Goal: Navigation & Orientation: Understand site structure

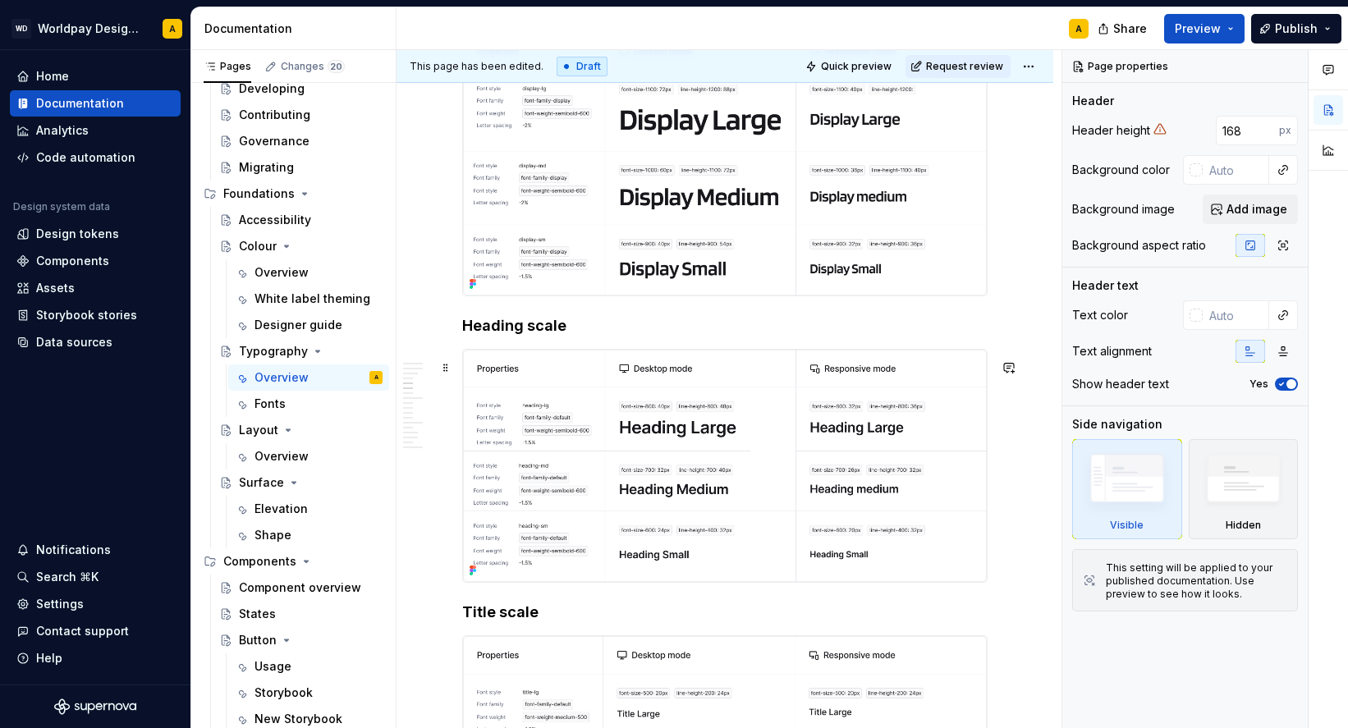
scroll to position [1598, 0]
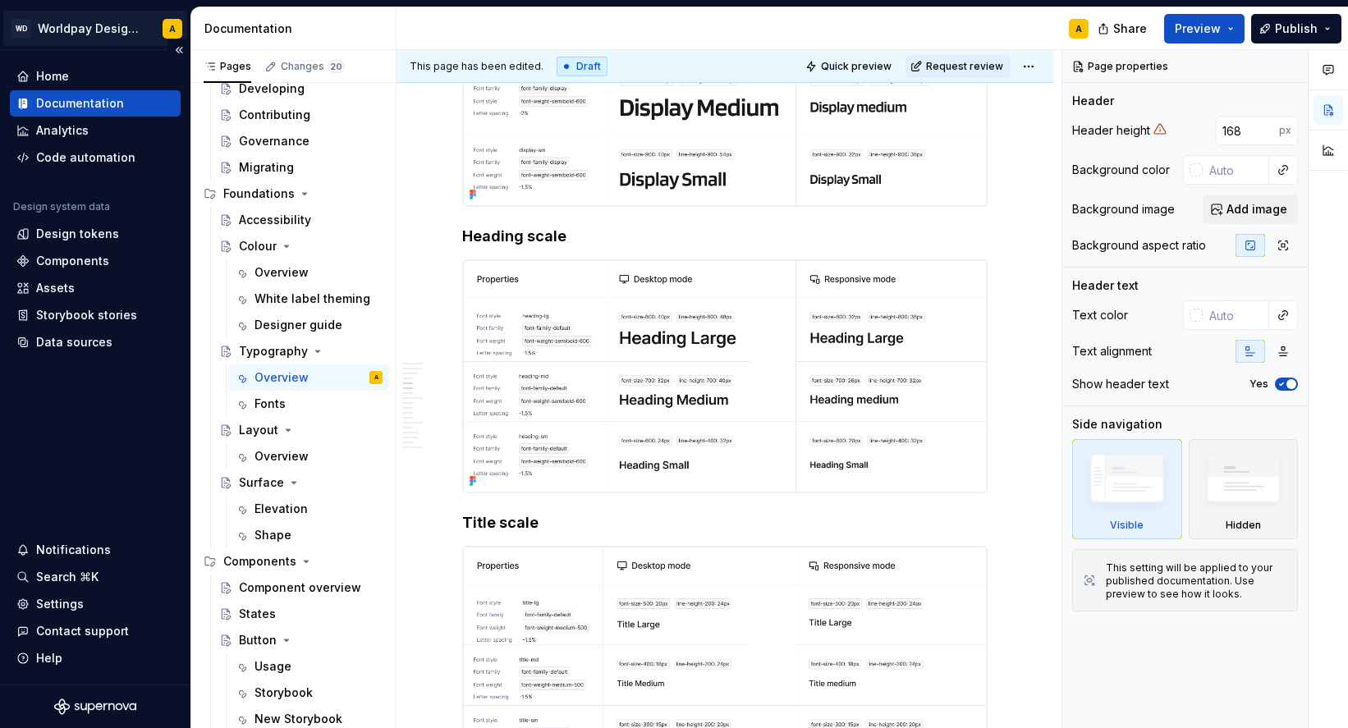
click at [108, 35] on html "WD Worldpay Design System A Home Documentation Analytics Code automation Design…" at bounding box center [674, 364] width 1348 height 728
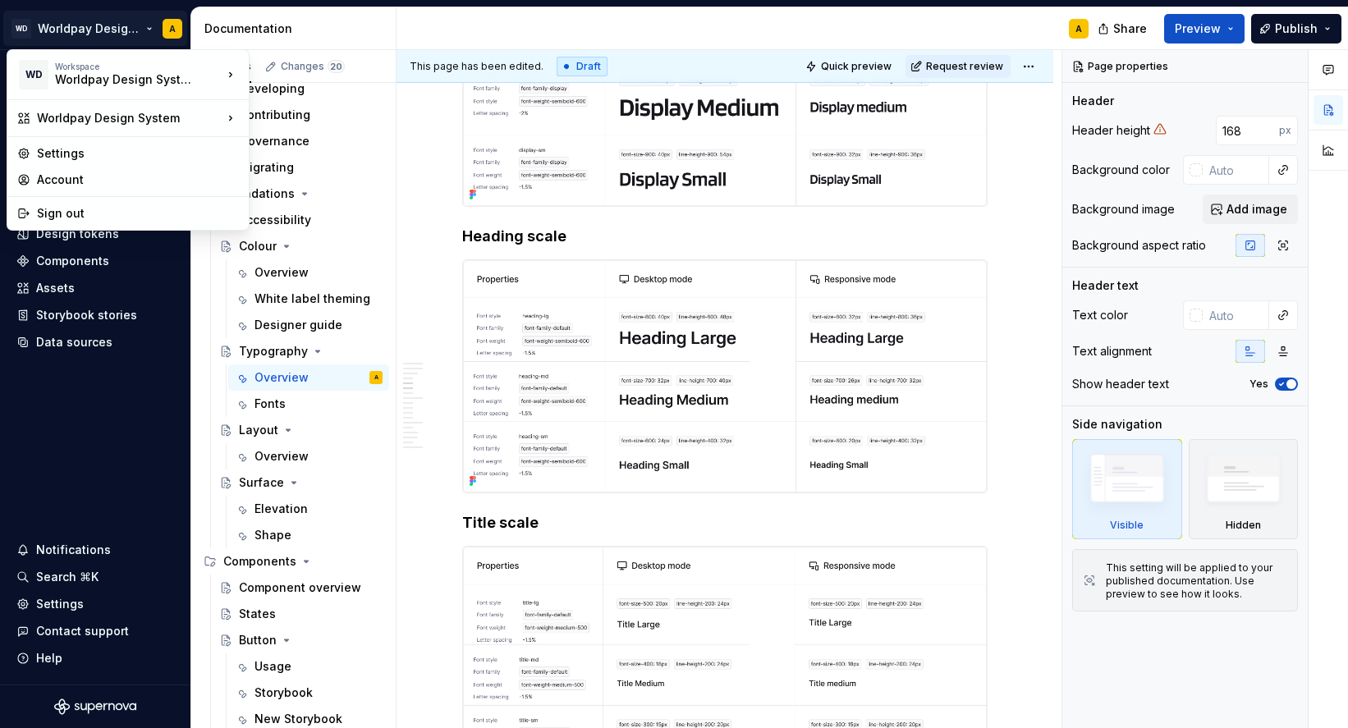
click at [99, 29] on html "WD Worldpay Design System A Home Documentation Analytics Code automation Design…" at bounding box center [674, 364] width 1348 height 728
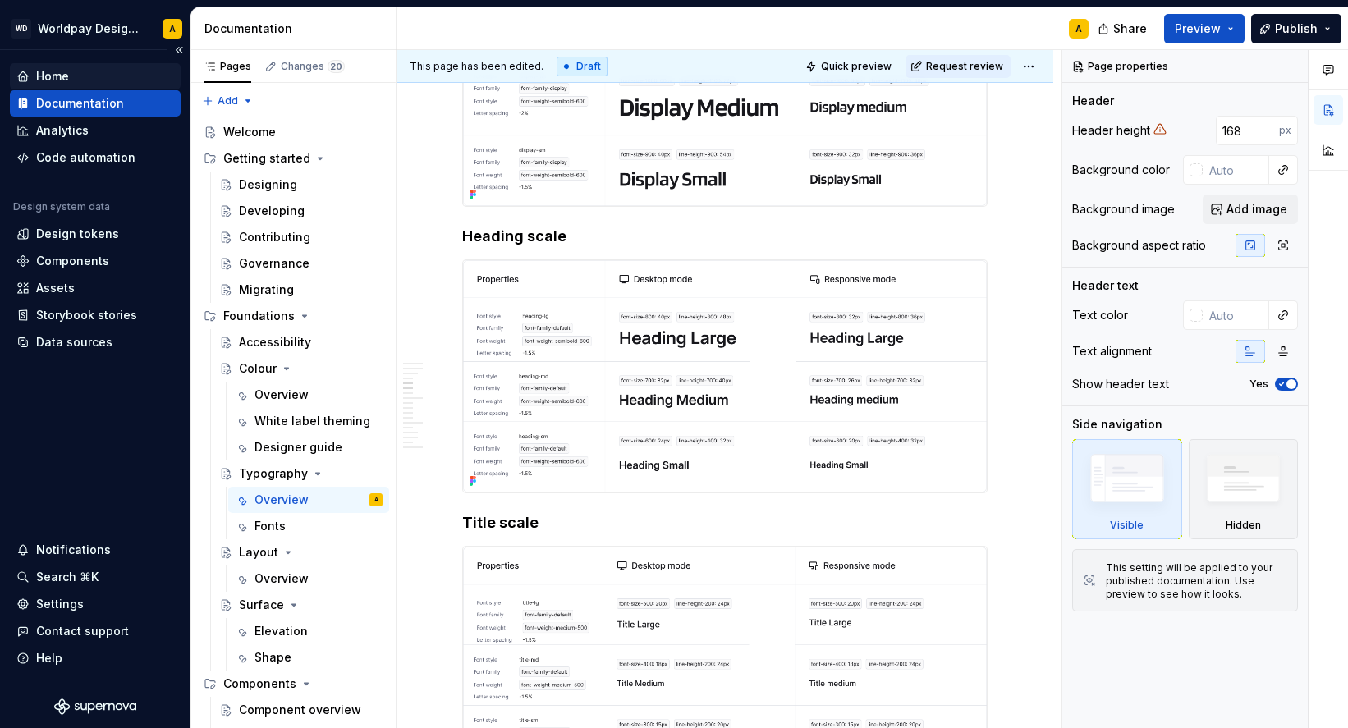
scroll to position [0, 0]
type textarea "*"
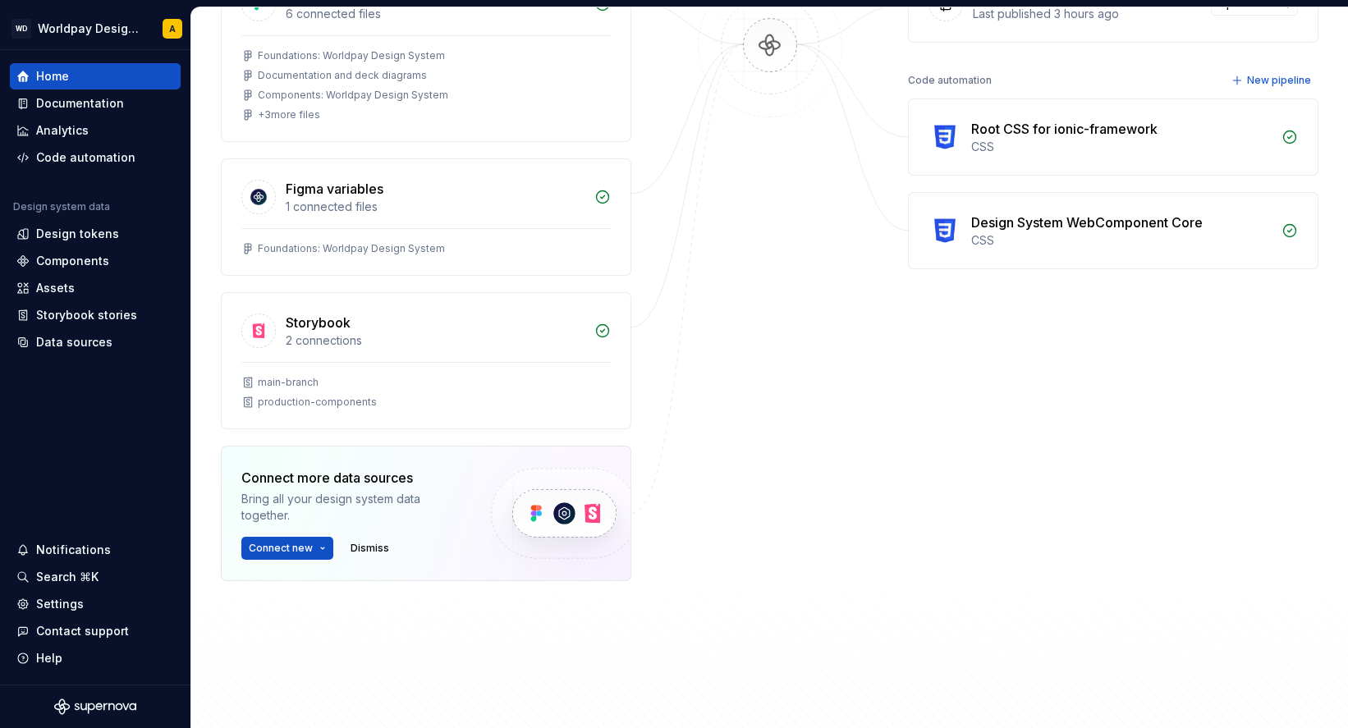
scroll to position [299, 0]
click at [82, 94] on div "Documentation" at bounding box center [95, 103] width 171 height 26
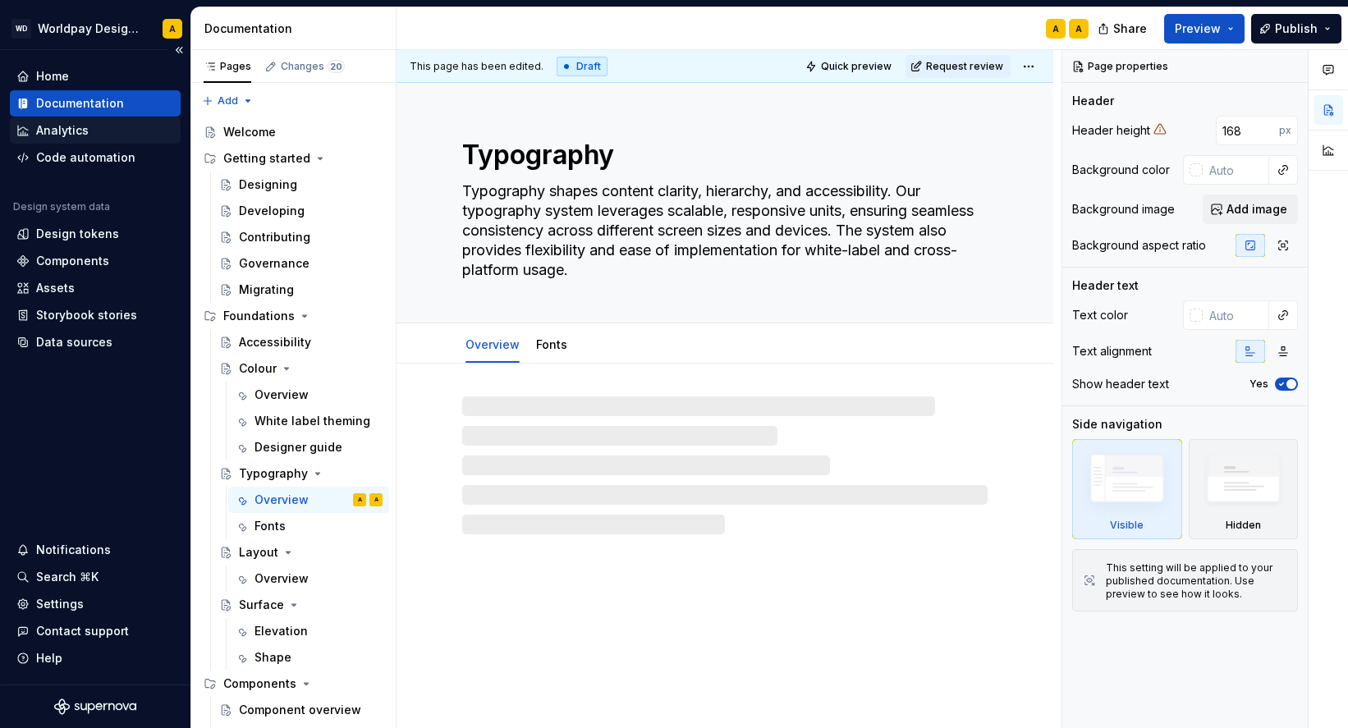
click at [76, 130] on div "Analytics" at bounding box center [62, 130] width 53 height 16
type textarea "*"
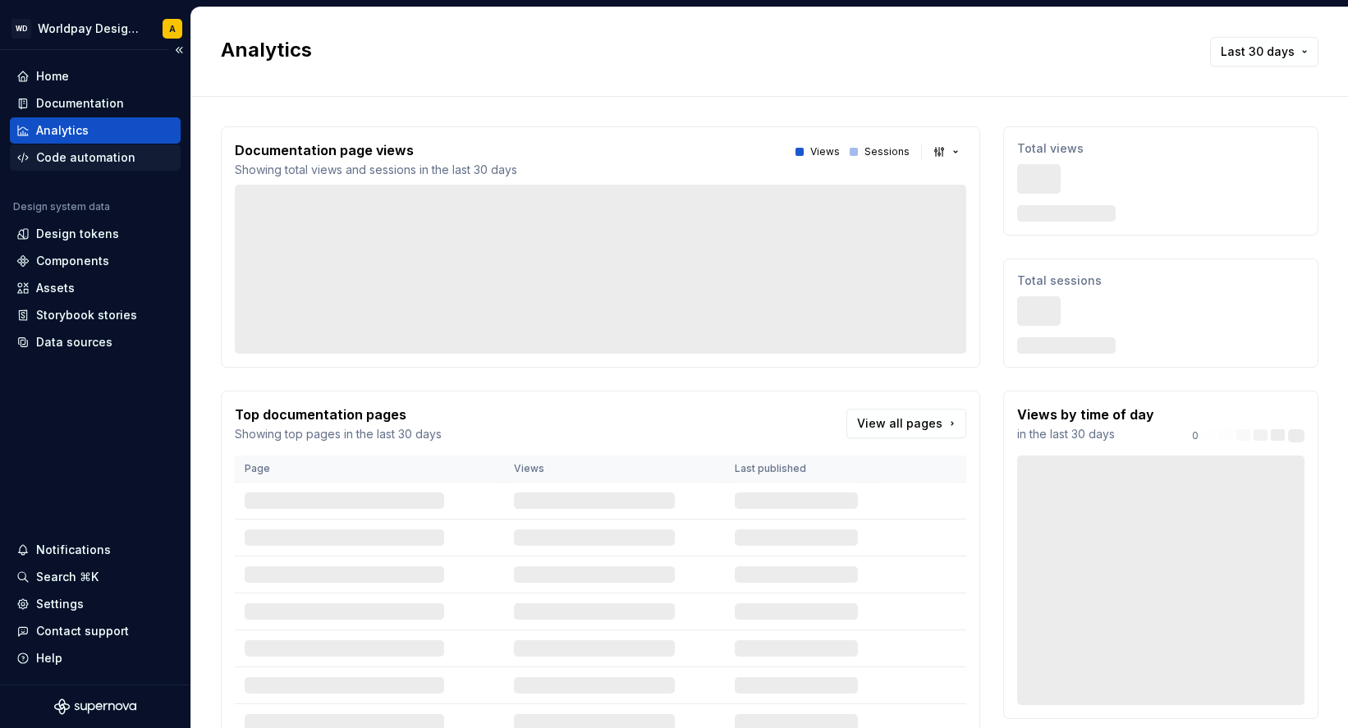
click at [76, 158] on div "Code automation" at bounding box center [85, 157] width 99 height 16
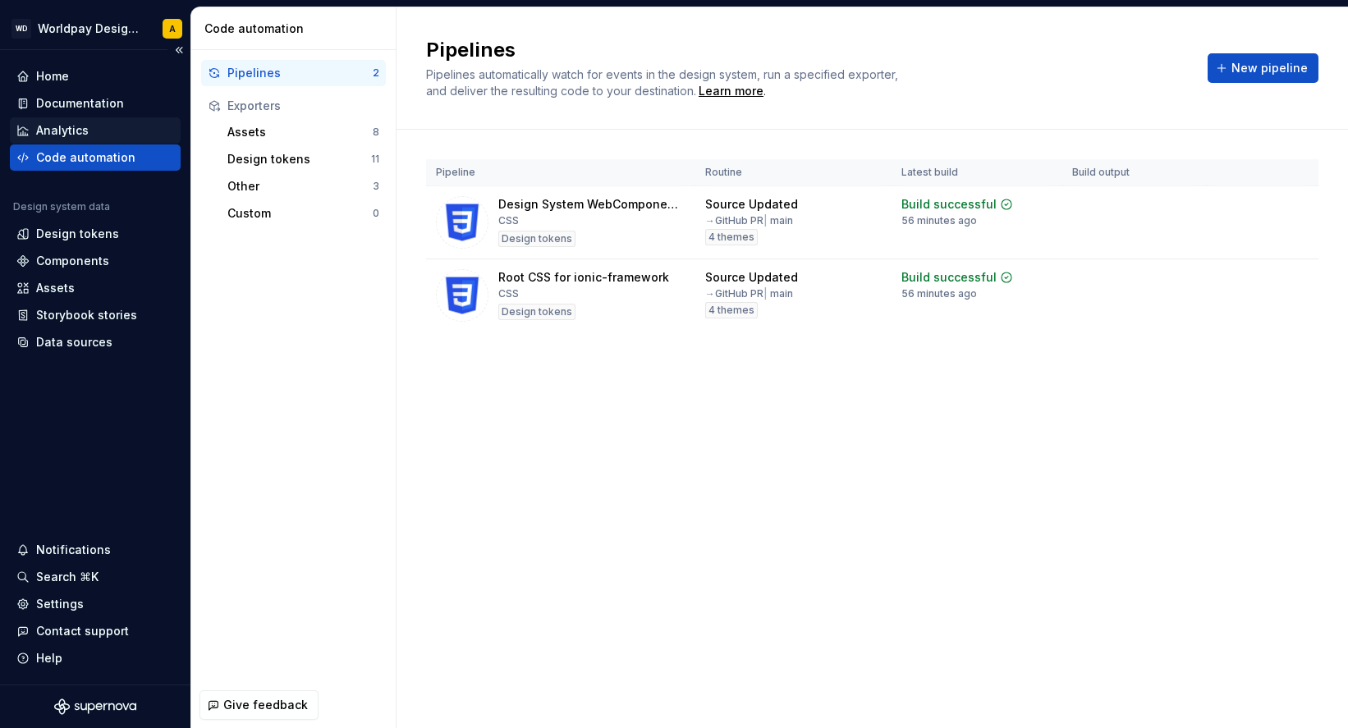
click at [69, 130] on div "Analytics" at bounding box center [62, 130] width 53 height 16
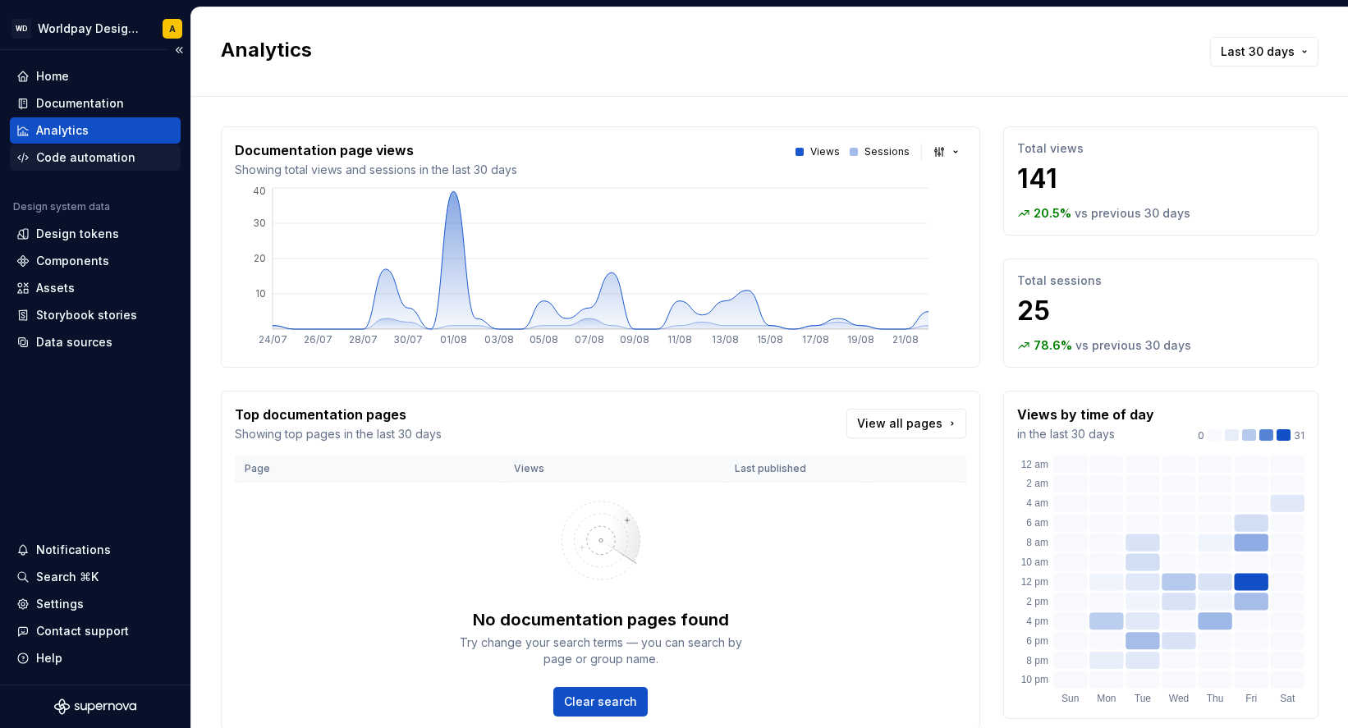
click at [69, 157] on div "Code automation" at bounding box center [85, 157] width 99 height 16
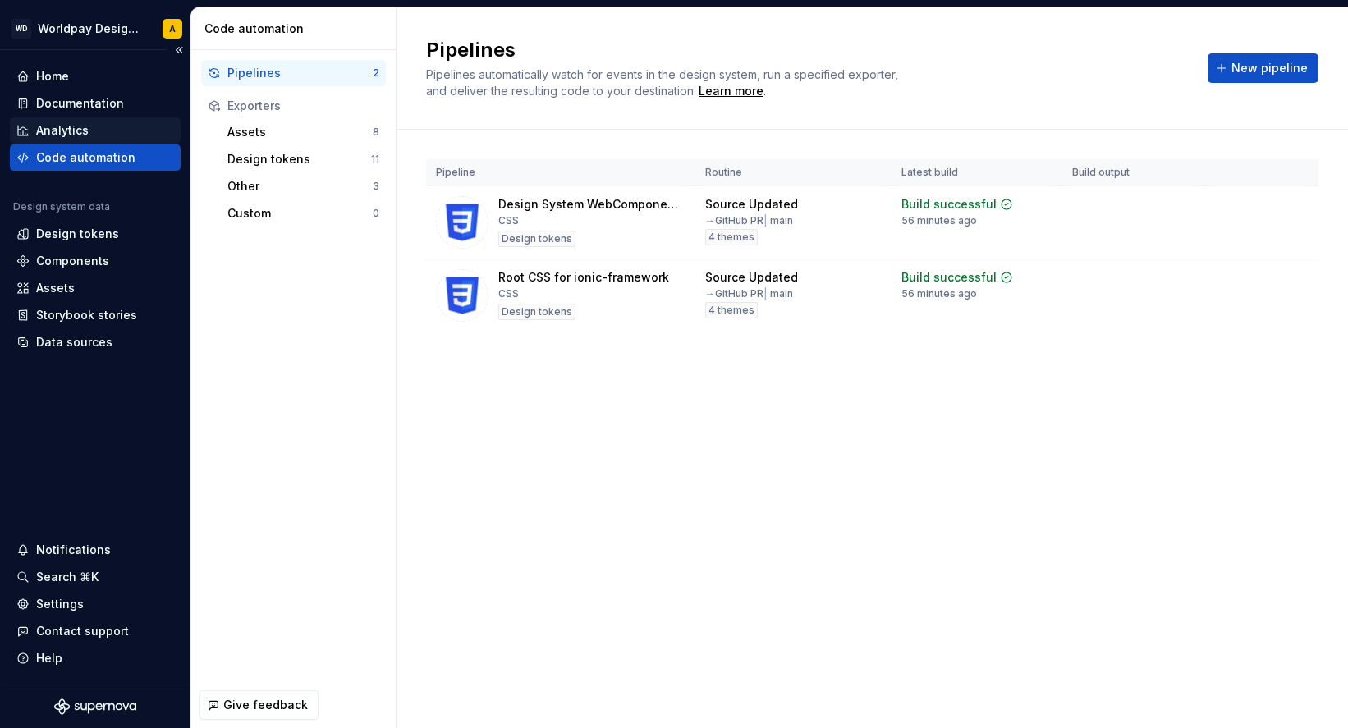
click at [64, 126] on div "Analytics" at bounding box center [62, 130] width 53 height 16
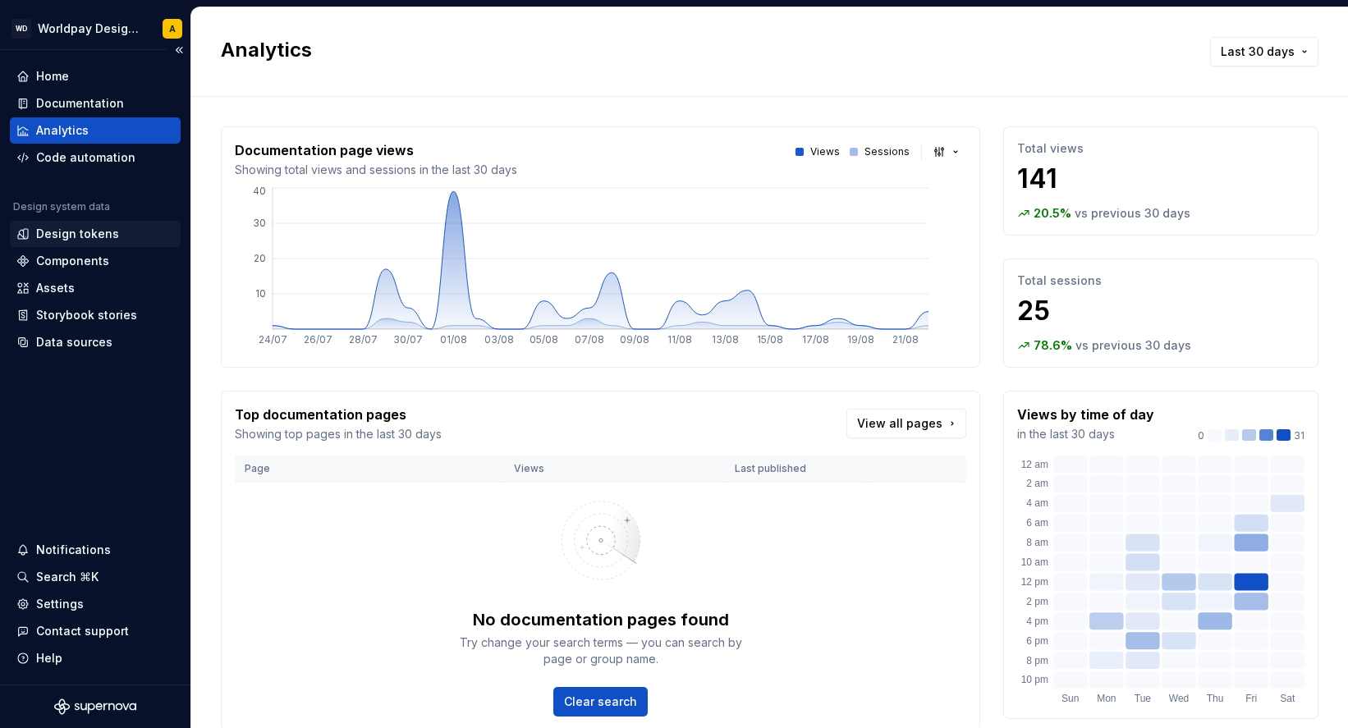
click at [66, 223] on div "Design tokens" at bounding box center [95, 234] width 171 height 26
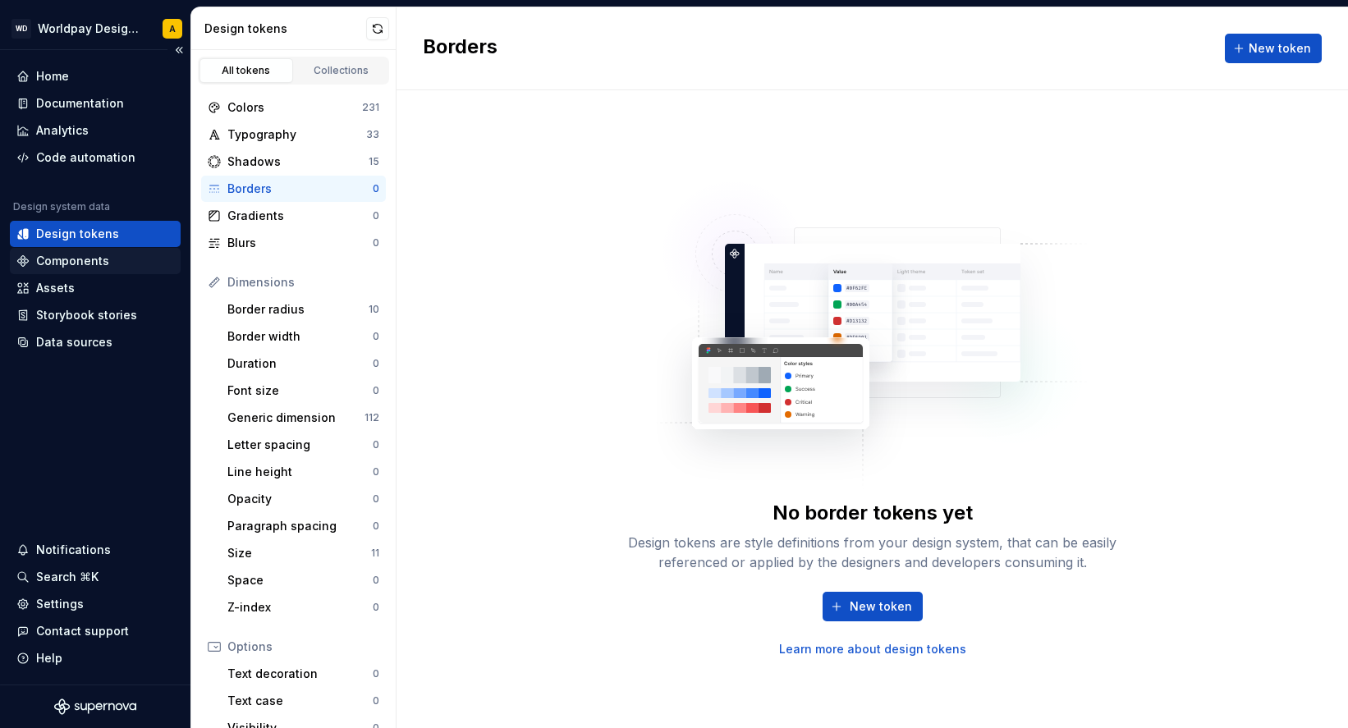
click at [71, 256] on div "Components" at bounding box center [72, 261] width 73 height 16
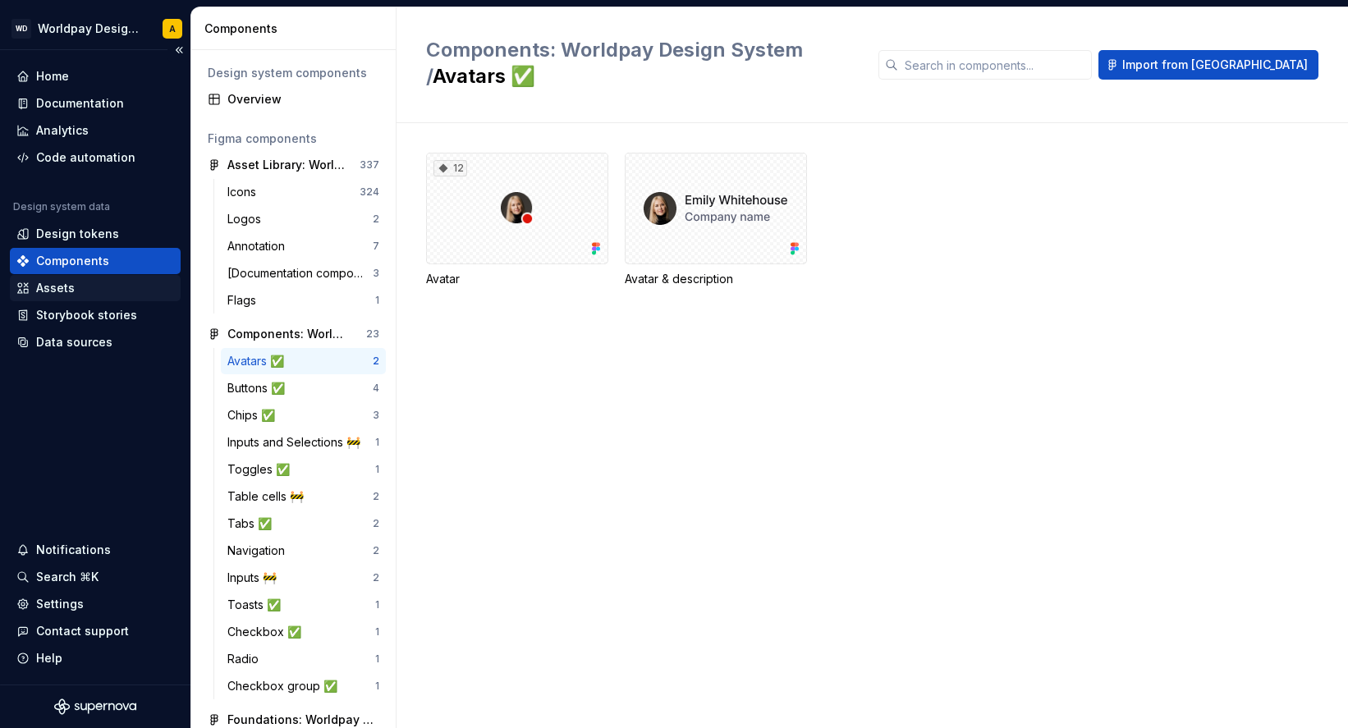
click at [107, 286] on div "Assets" at bounding box center [95, 288] width 158 height 16
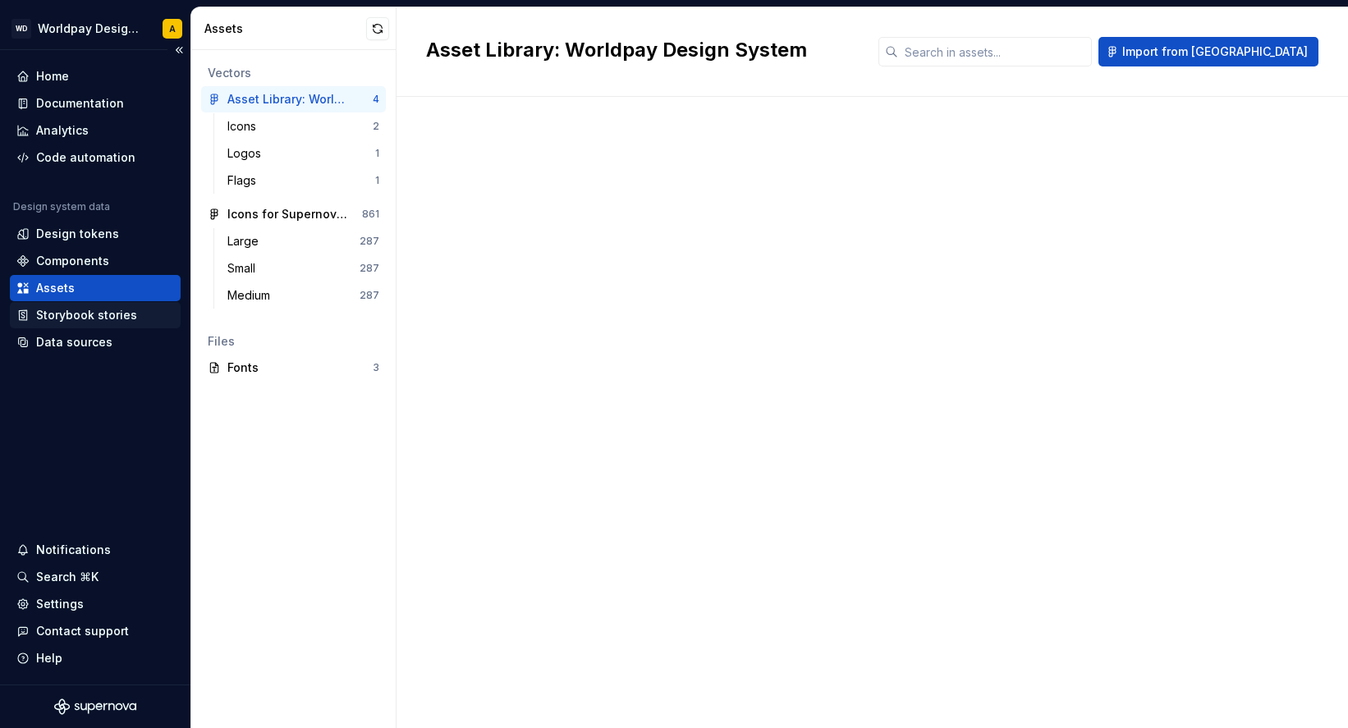
click at [106, 316] on div "Storybook stories" at bounding box center [86, 315] width 101 height 16
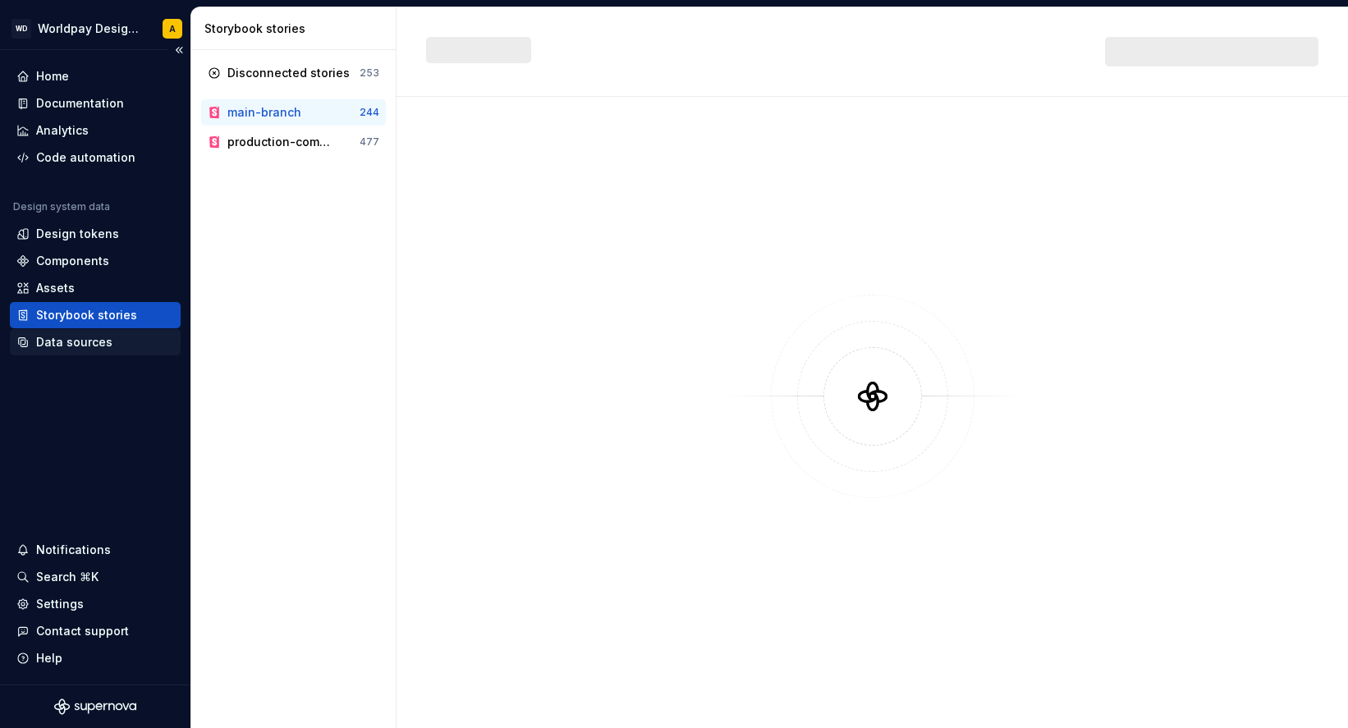
click at [101, 351] on div "Data sources" at bounding box center [95, 342] width 171 height 26
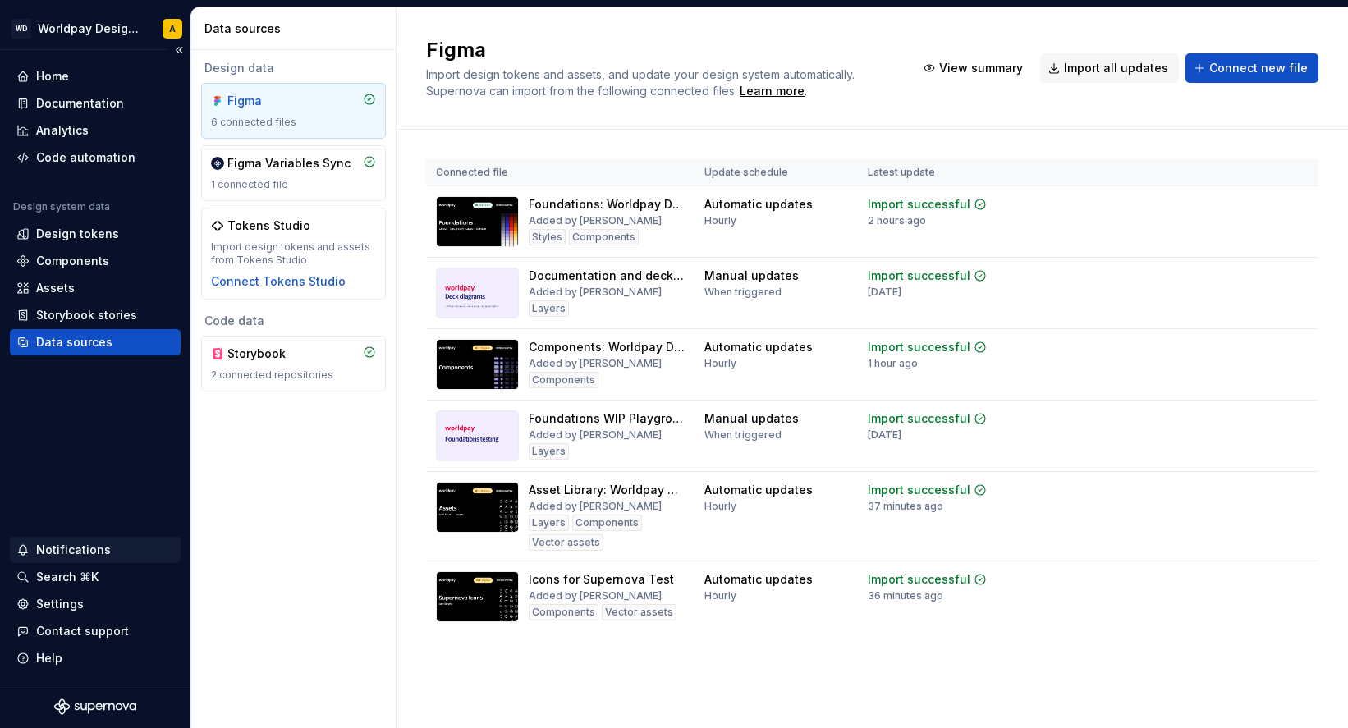
click at [77, 556] on div "Notifications" at bounding box center [73, 550] width 75 height 16
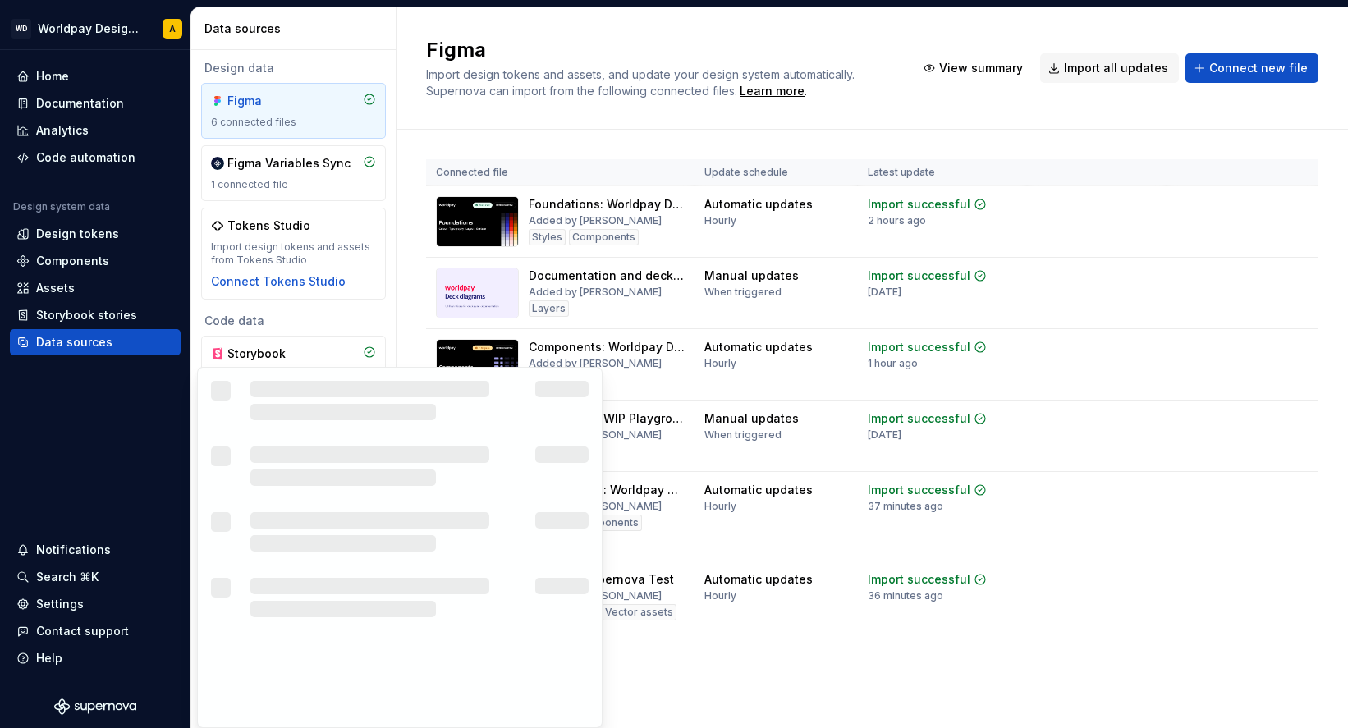
click at [77, 594] on html "WD Worldpay Design System A Home Documentation Analytics Code automation Design…" at bounding box center [674, 364] width 1348 height 728
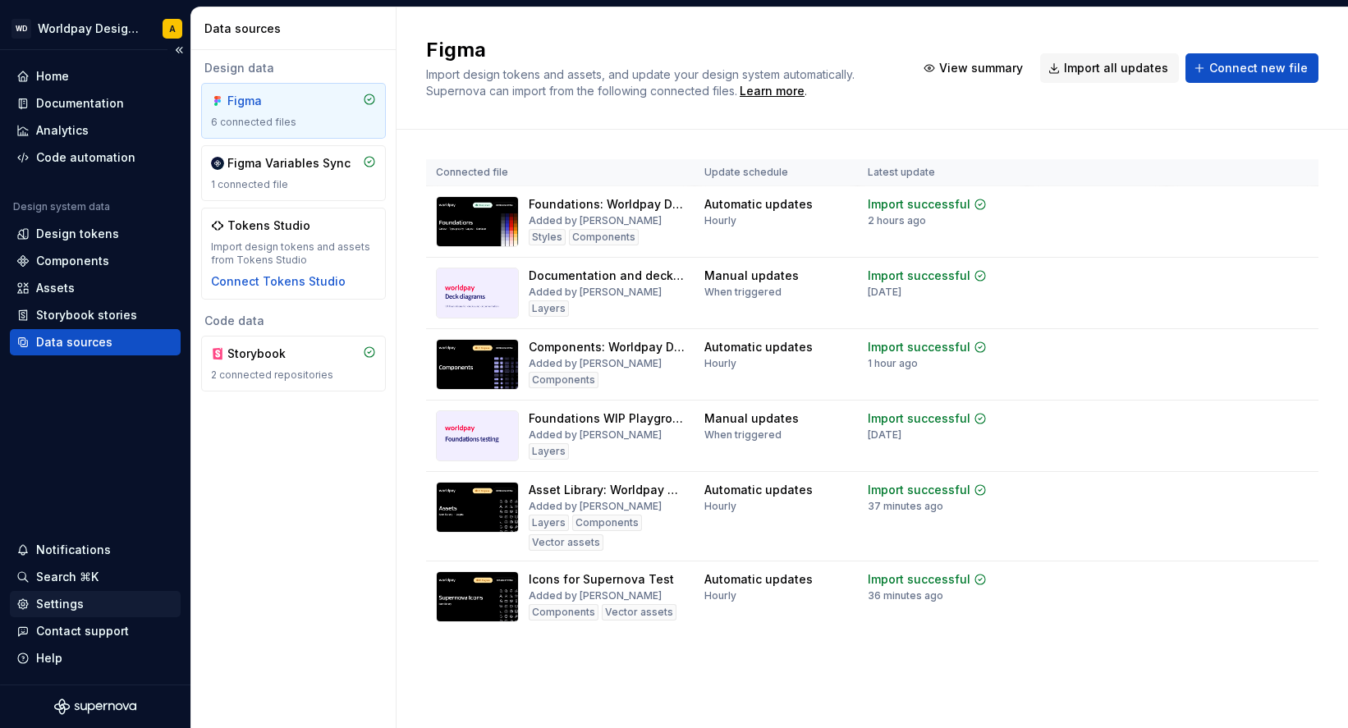
click at [74, 606] on div "Settings" at bounding box center [60, 604] width 48 height 16
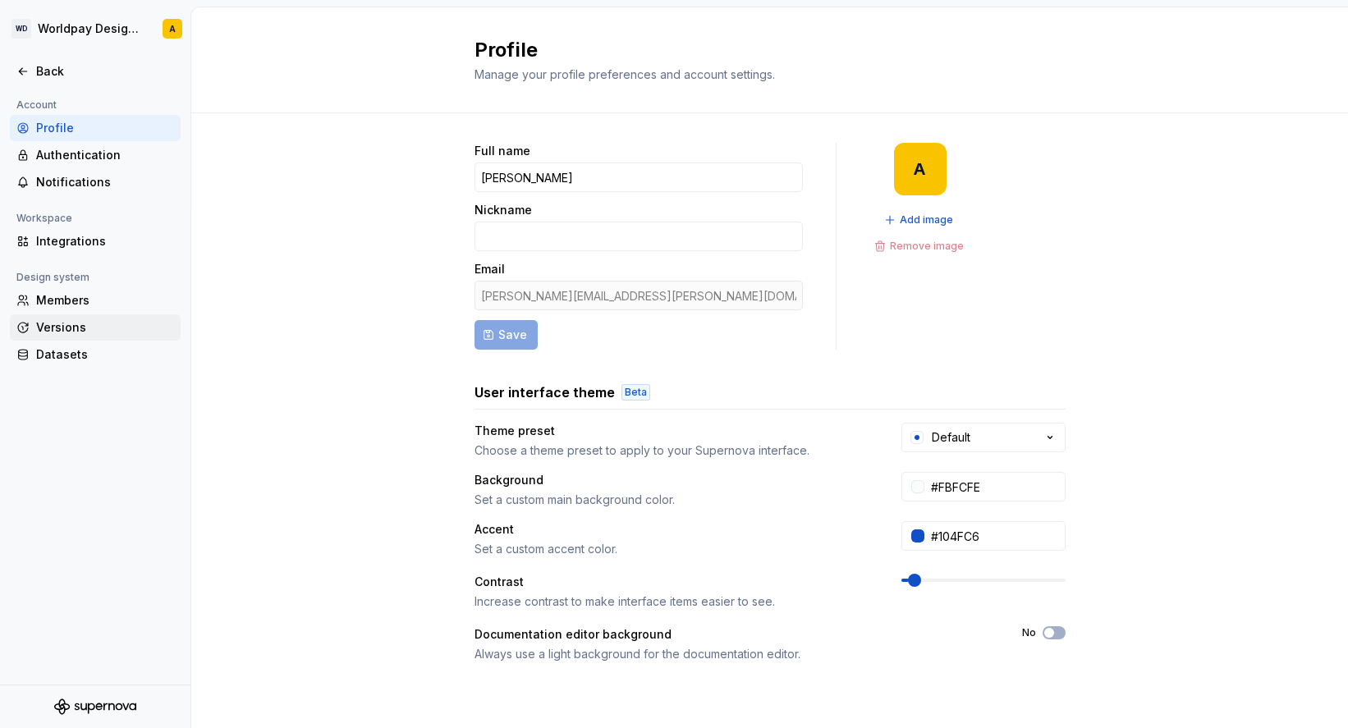
click at [85, 328] on div "Versions" at bounding box center [105, 327] width 138 height 16
